Goal: Check status: Check status

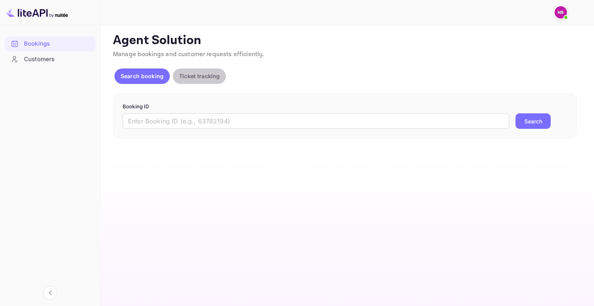
click at [197, 79] on p "Ticket tracking" at bounding box center [199, 76] width 41 height 8
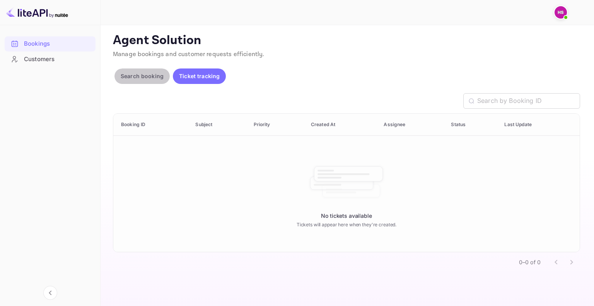
click at [153, 76] on p "Search booking" at bounding box center [142, 76] width 43 height 8
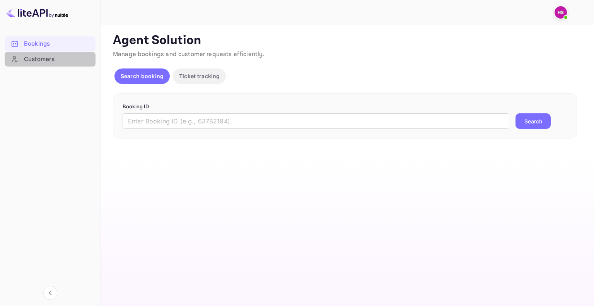
click at [54, 58] on div "Customers" at bounding box center [58, 59] width 68 height 9
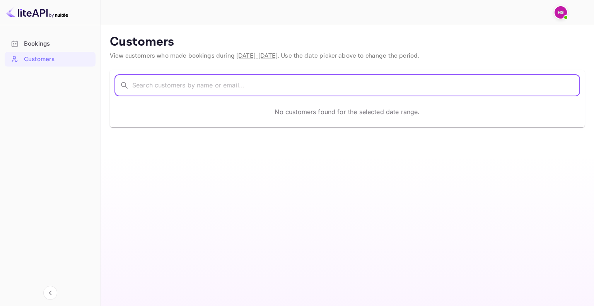
click at [234, 81] on input "text" at bounding box center [356, 86] width 448 height 22
type input "pritam swami"
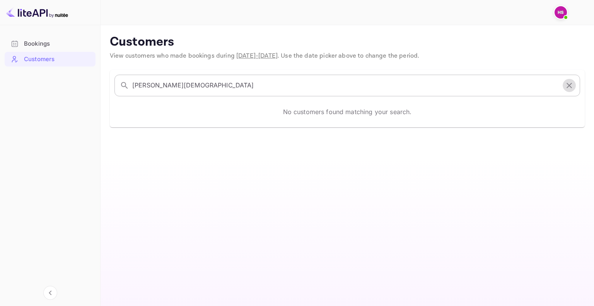
click at [574, 87] on button "button" at bounding box center [569, 85] width 13 height 13
click at [209, 89] on input "text" at bounding box center [356, 86] width 448 height 22
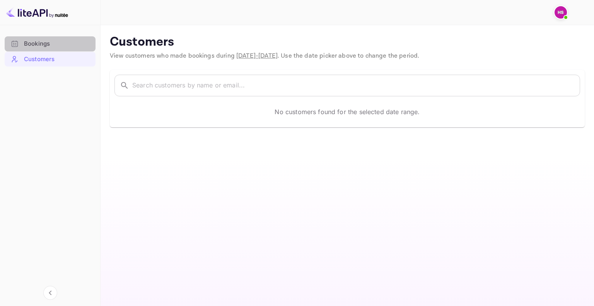
click at [79, 43] on div "Bookings" at bounding box center [58, 43] width 68 height 9
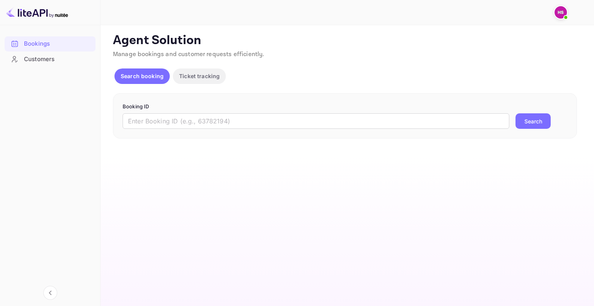
click at [147, 85] on div "Search booking Ticket tracking" at bounding box center [172, 77] width 115 height 19
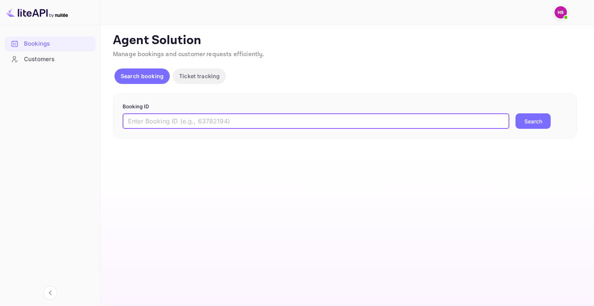
click at [168, 125] on input "text" at bounding box center [316, 120] width 387 height 15
paste input "9503874"
type input "9503874"
click at [516, 113] on button "Search" at bounding box center [533, 120] width 35 height 15
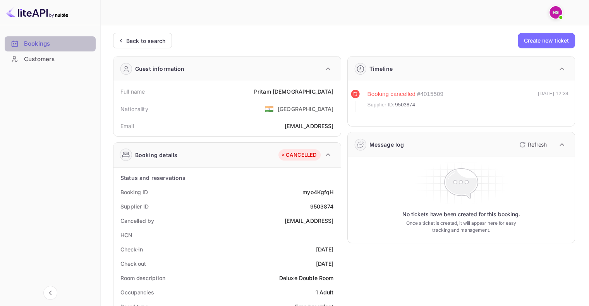
click at [51, 38] on div "Bookings" at bounding box center [50, 43] width 91 height 15
click at [124, 43] on icon at bounding box center [120, 41] width 8 height 8
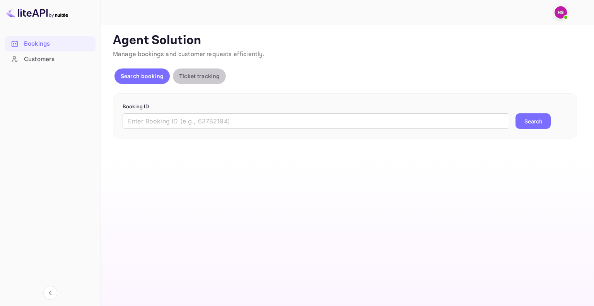
click at [195, 75] on p "Ticket tracking" at bounding box center [199, 76] width 41 height 8
